Goal: Navigation & Orientation: Go to known website

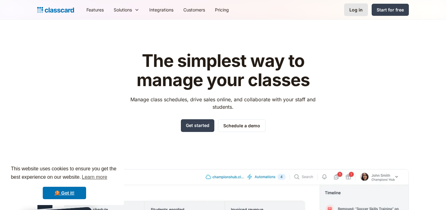
click at [355, 9] on div "Log in" at bounding box center [355, 10] width 13 height 7
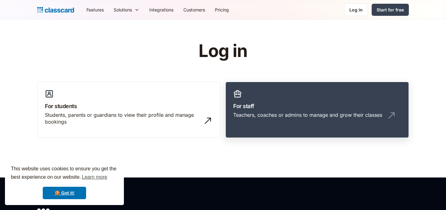
click at [270, 102] on h3 "For staff" at bounding box center [317, 106] width 168 height 8
